Goal: Information Seeking & Learning: Learn about a topic

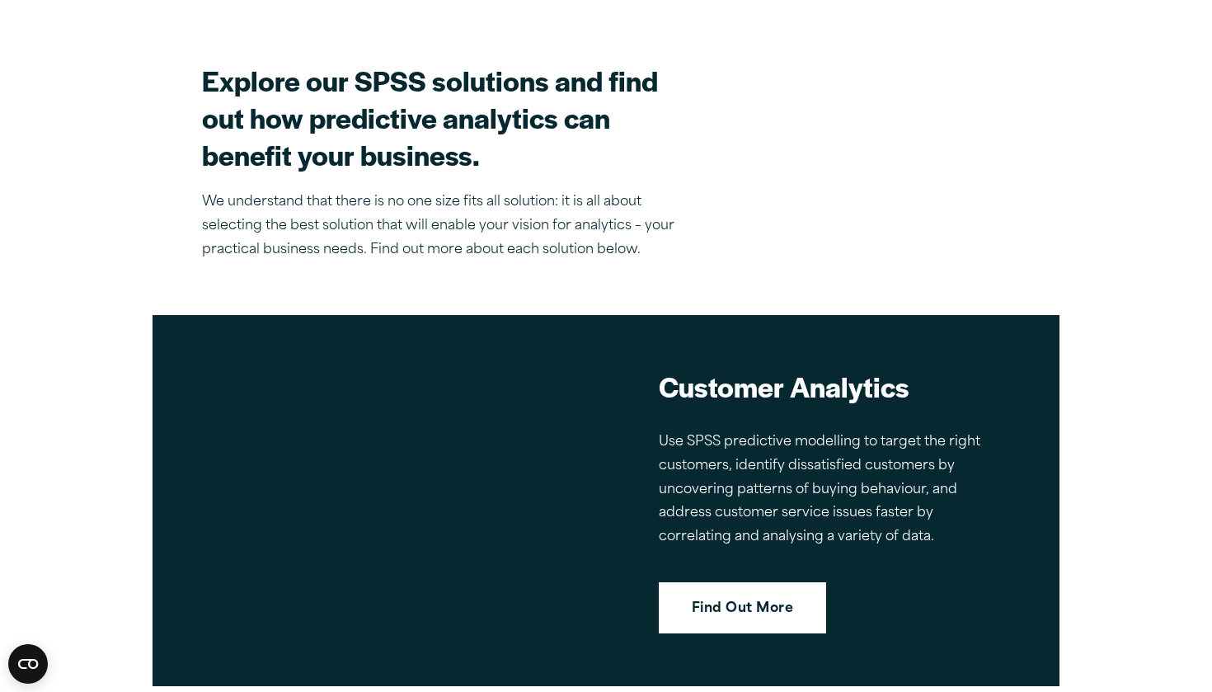
scroll to position [1922, 0]
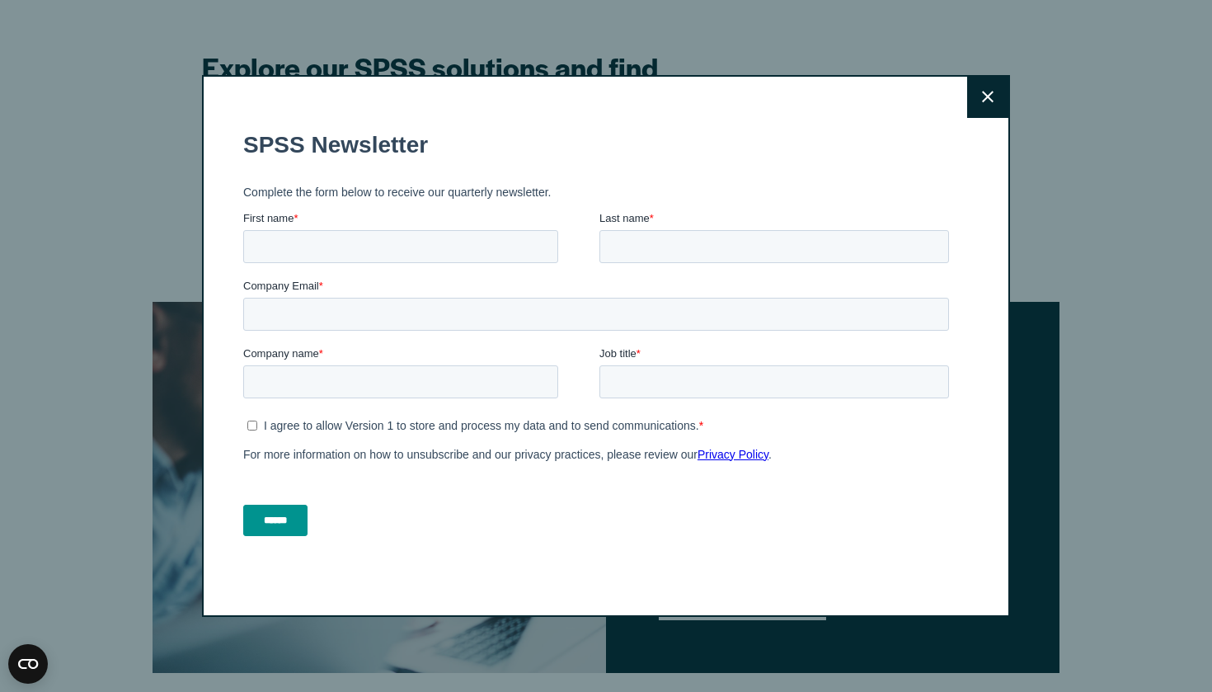
click at [976, 107] on button "Close" at bounding box center [987, 97] width 41 height 41
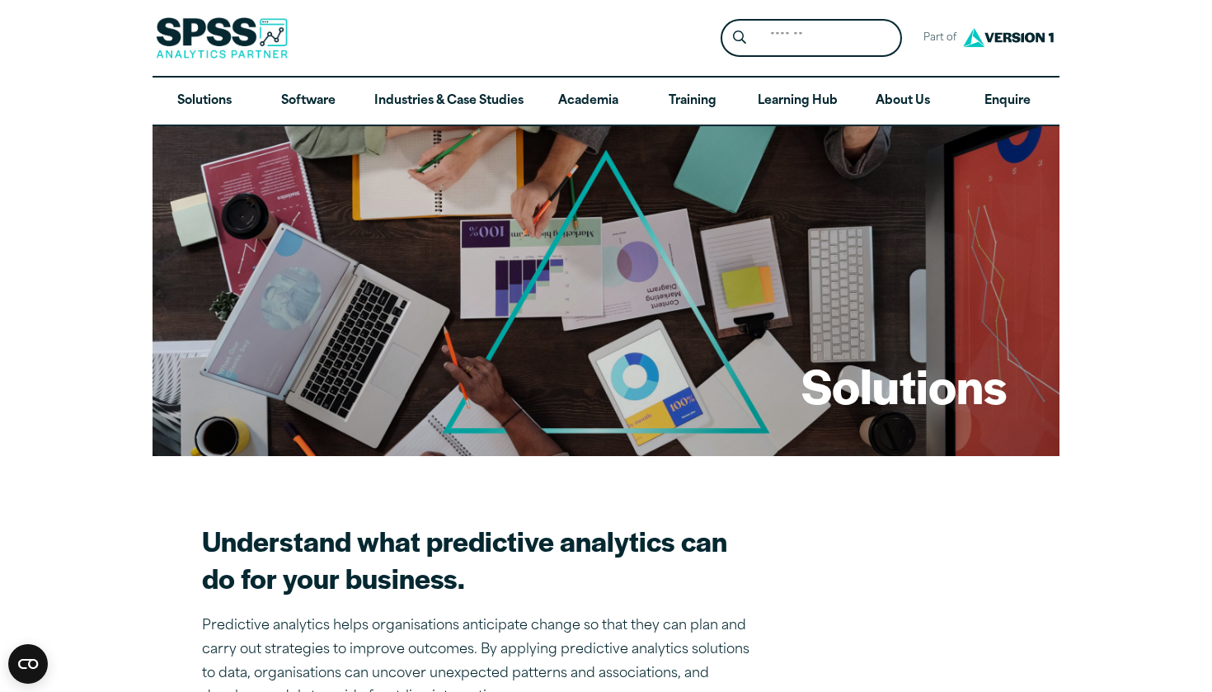
scroll to position [0, 0]
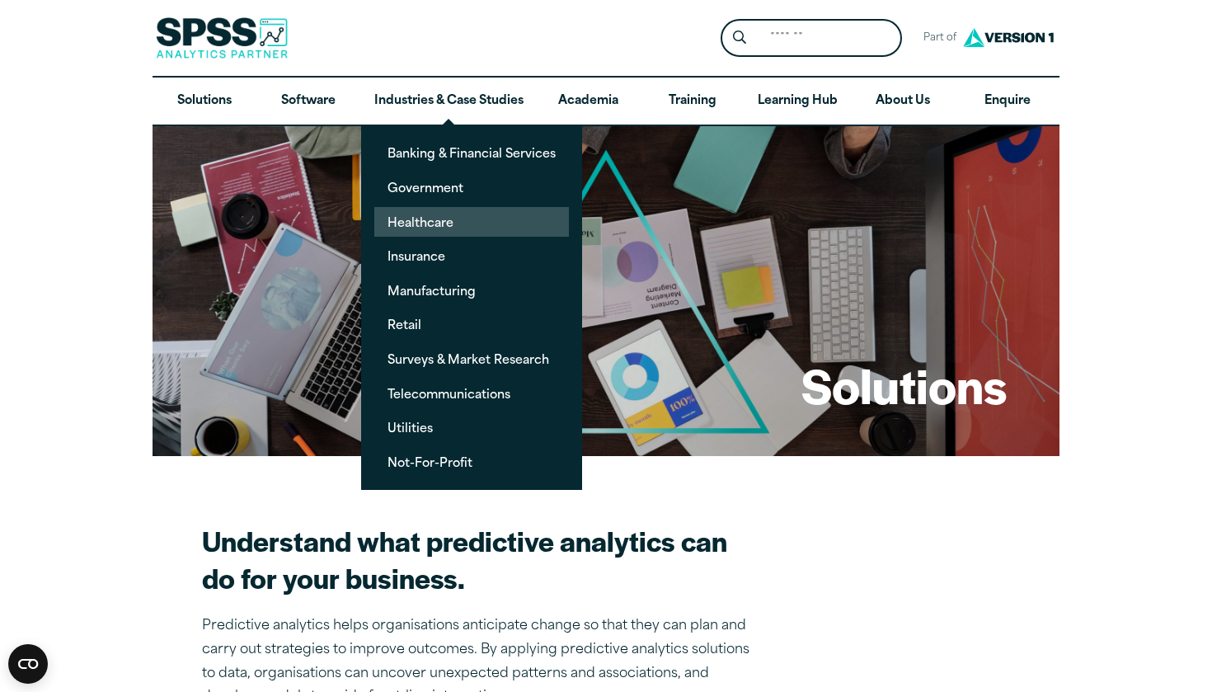
click at [454, 226] on link "Healthcare" at bounding box center [471, 222] width 195 height 31
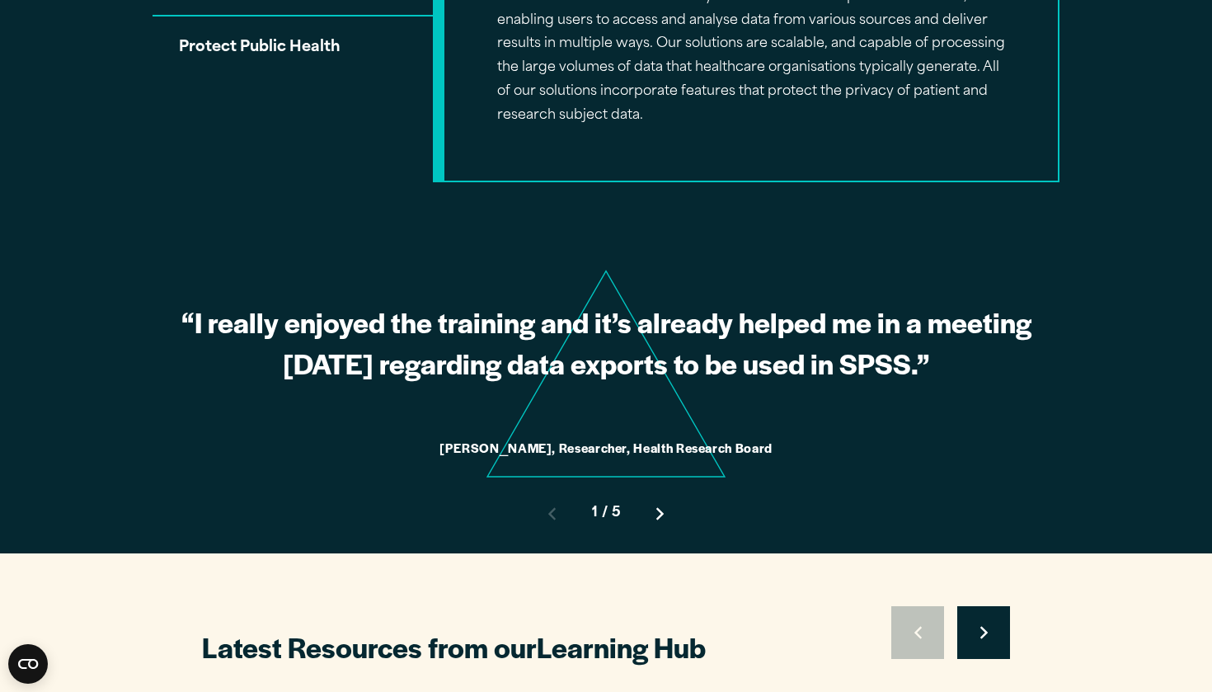
scroll to position [1962, 0]
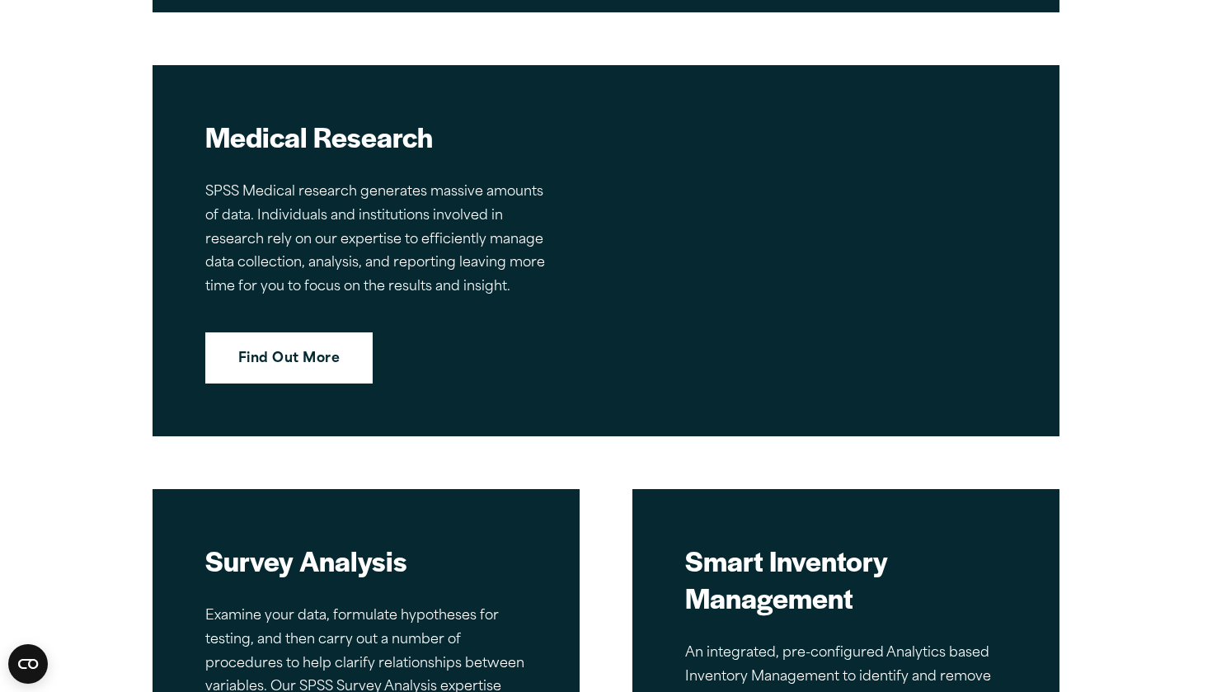
scroll to position [4473, 0]
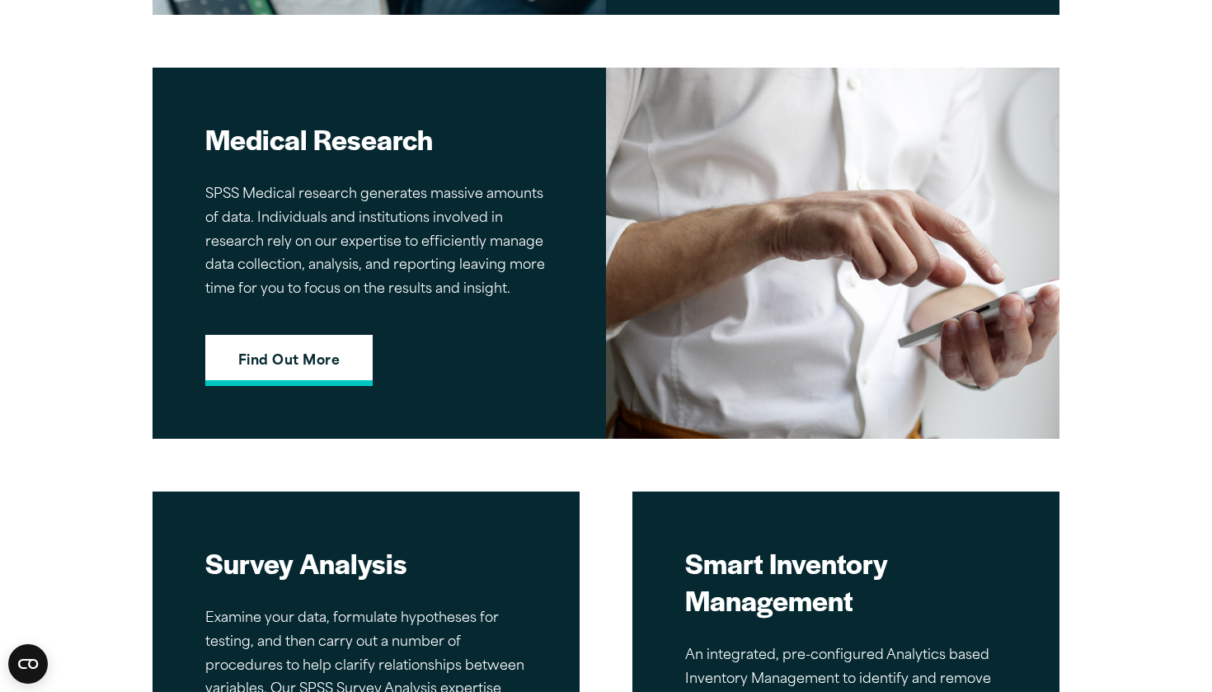
click at [293, 344] on link "Find Out More" at bounding box center [288, 360] width 167 height 51
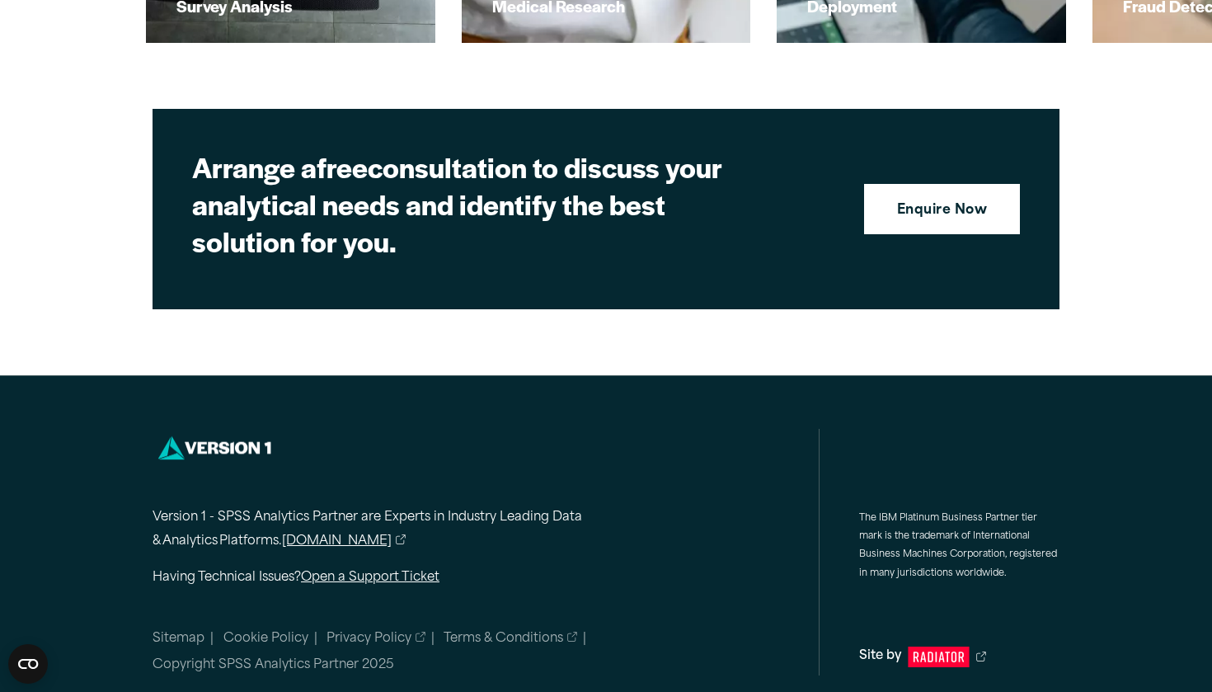
scroll to position [3301, 0]
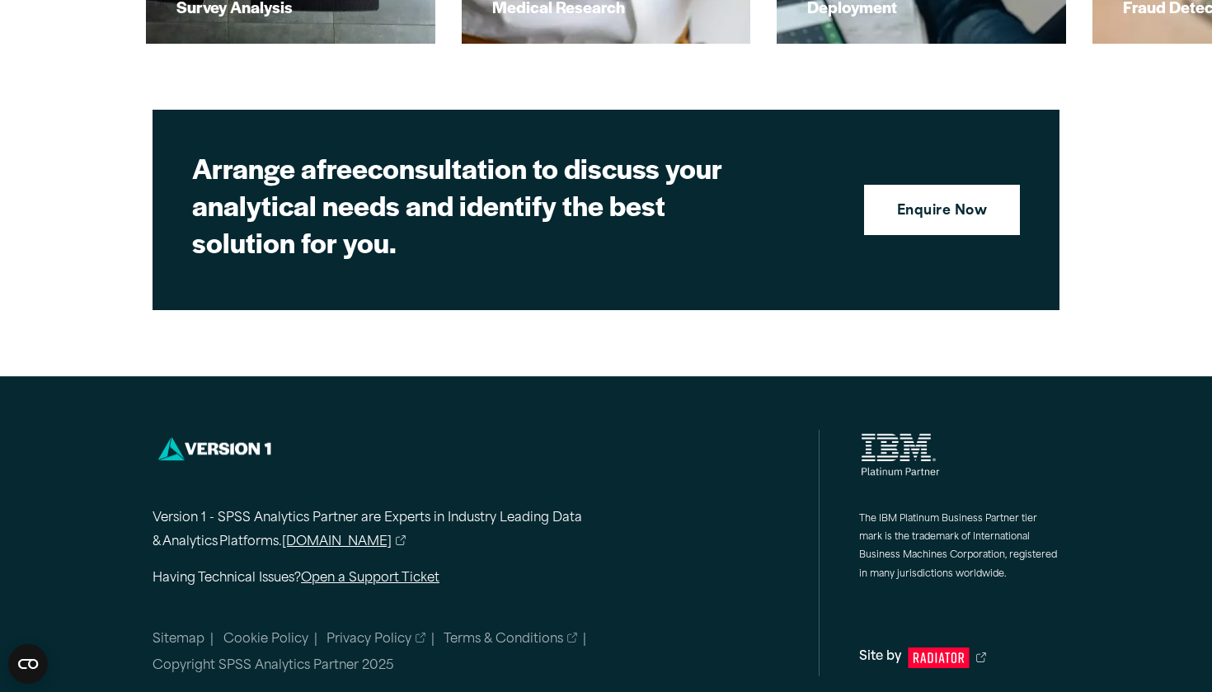
click at [335, 531] on link "[DOMAIN_NAME]" at bounding box center [344, 543] width 124 height 24
